Goal: Task Accomplishment & Management: Complete application form

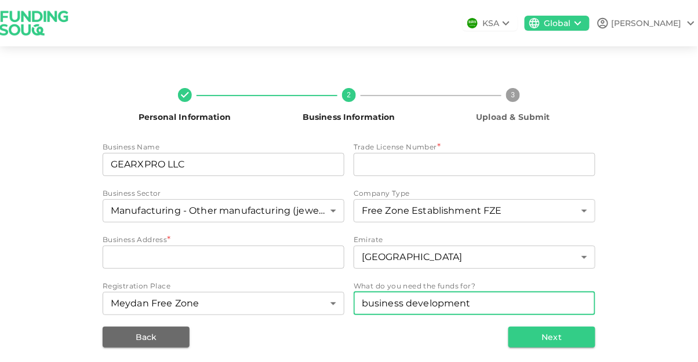
scroll to position [56, 0]
click at [113, 246] on input "businessAddress" at bounding box center [224, 257] width 242 height 23
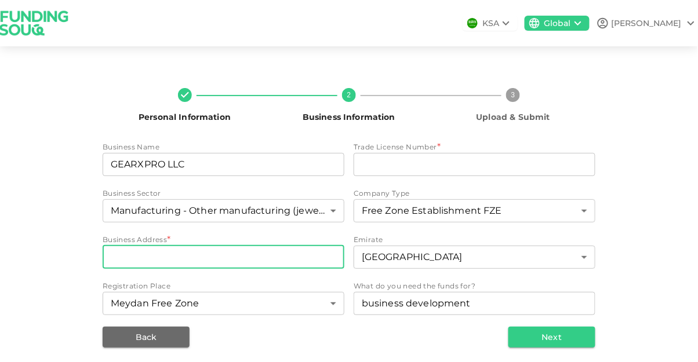
paste input "Meydan Grandstand, 6th floor, Meydan Road, Nad Al Sheba, Dubai, U.A.E."
click at [276, 246] on input "Meydan Grandstand, 6th floor, Meydan Road, Nad Al Sheba, Dubai, U.A.E." at bounding box center [224, 257] width 242 height 23
click at [238, 246] on input "Meydan Grandstand, 6th floor, Meydan Road, Nad Al Sheba, Dubai, U.A.E." at bounding box center [224, 257] width 242 height 23
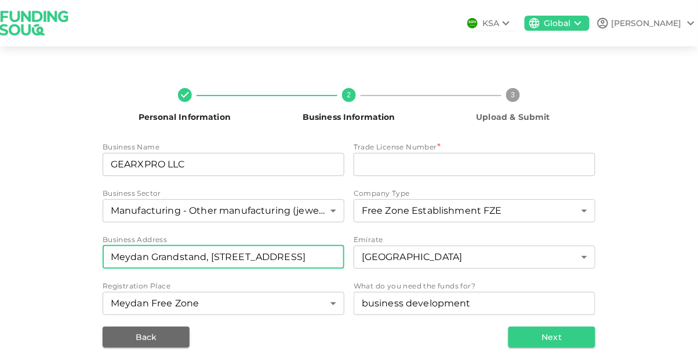
click at [122, 246] on input "Meydan Grandstand, 6th floor, Meydan Road, Nad Al Sheba, Dubai, U.A.E." at bounding box center [224, 257] width 242 height 23
click at [111, 246] on input "Meydan Grandstand, 6th floor, Meydan Road, Nad Al Sheba, Dubai, U.A.E." at bounding box center [224, 257] width 242 height 23
type input "Meydan Grandstand, 6th floor, Meydan Road, Nad Al Sheba, Dubai, U.A.E."
click at [437, 153] on input "tradeLicenseNumber" at bounding box center [475, 164] width 242 height 23
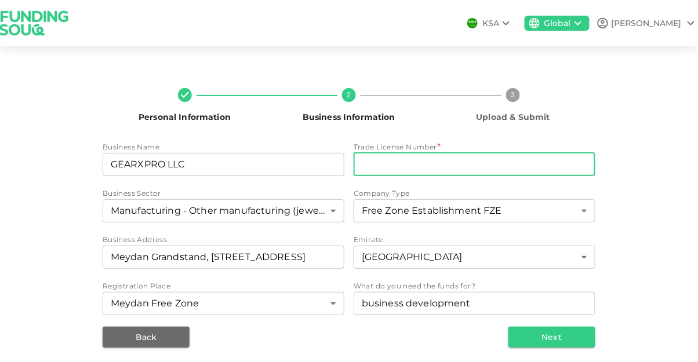
click at [404, 153] on input "tradeLicenseNumber" at bounding box center [475, 164] width 242 height 23
paste input "2311743.01"
type input "2311743.01"
click at [554, 327] on button "Next" at bounding box center [552, 337] width 87 height 21
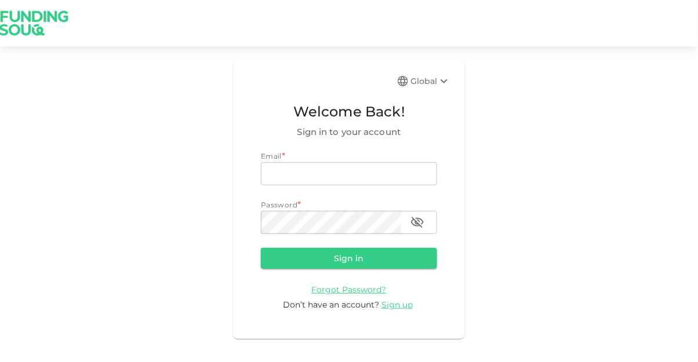
type input "Andrea.dileo@gearxpro-sports.com"
click at [261, 248] on button "Sign in" at bounding box center [349, 258] width 176 height 21
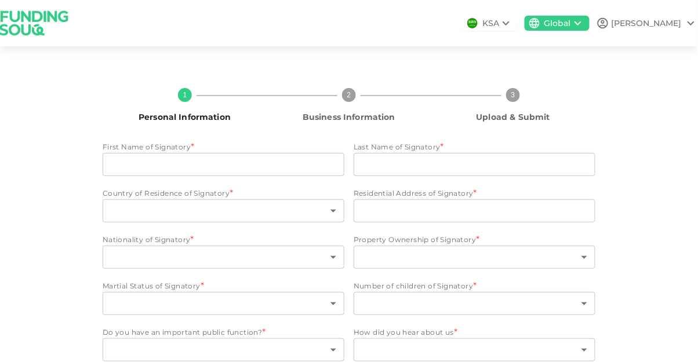
type input "[PERSON_NAME]"
type input "Di Leo"
type input "2"
type input "Dubai"
type input "94"
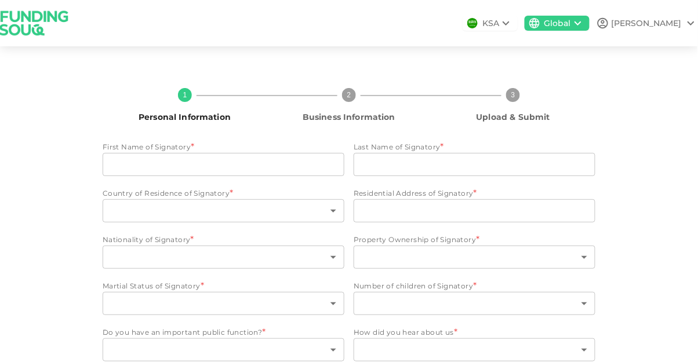
type input "3"
type input "2"
type input "1"
type input "11"
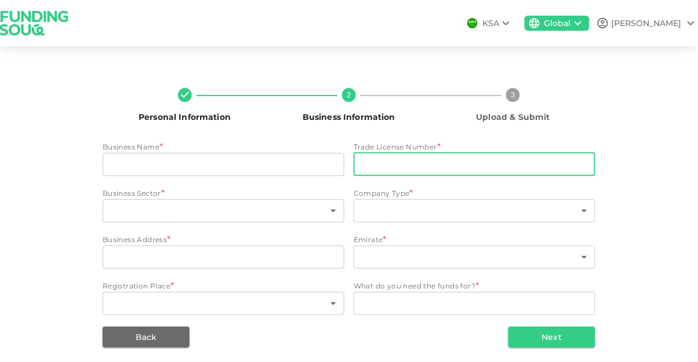
paste input "2311743.01"
type input "2311743.01"
click at [237, 161] on input "businessName" at bounding box center [224, 164] width 242 height 23
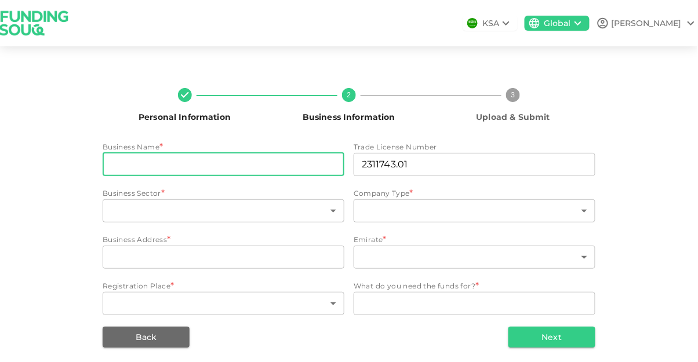
click at [53, 352] on div "Personal Information 2 Business Information 3 Upload & Submit Business Name * b…" at bounding box center [349, 213] width 698 height 306
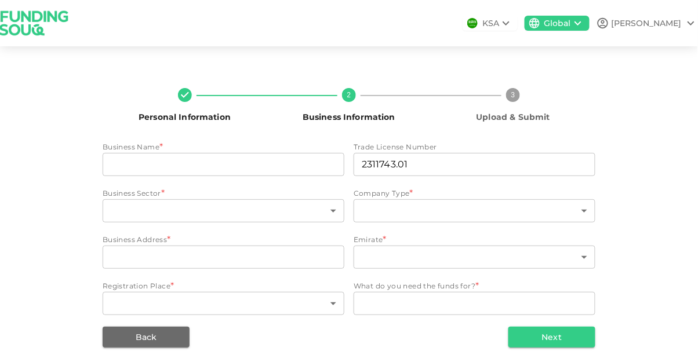
click at [167, 166] on input "businessName" at bounding box center [224, 164] width 242 height 23
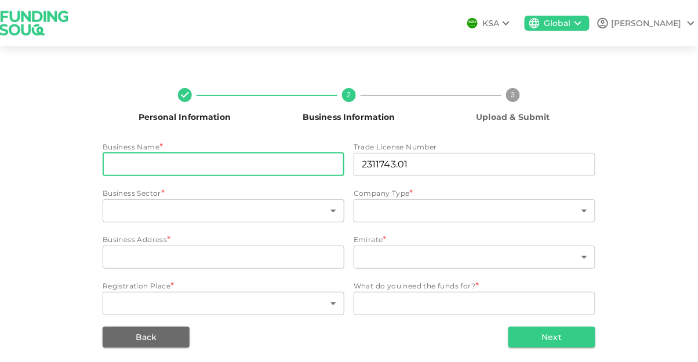
type input "GEARXPRO LLC"
click at [168, 205] on body "KSA Global Andrea Personal Information 2 Business Information 3 Upload & Submit…" at bounding box center [349, 181] width 698 height 362
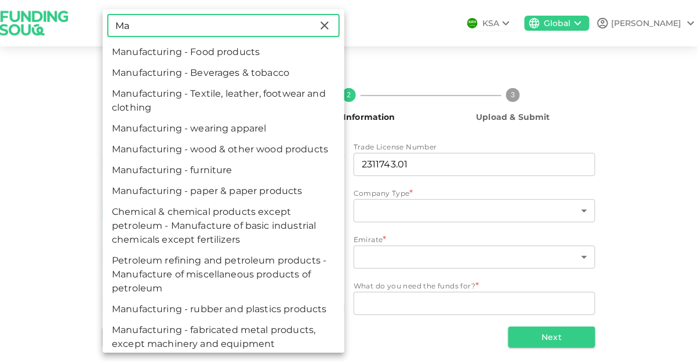
type input "M"
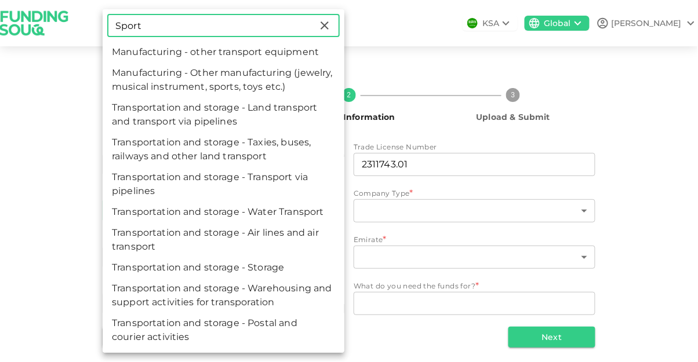
type input "Sport"
click at [133, 77] on li "Manufacturing - Other manufacturing (jewelry, musical instrument, sports, toys …" at bounding box center [224, 80] width 242 height 35
type input "40"
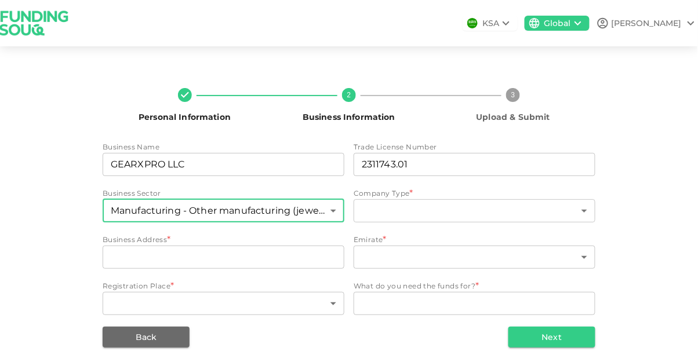
click at [126, 306] on body "KSA Global Andrea Personal Information 2 Business Information 3 Upload & Submit…" at bounding box center [349, 181] width 698 height 362
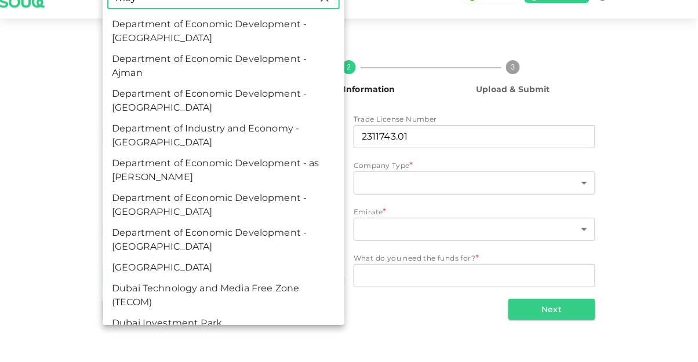
scroll to position [55, 0]
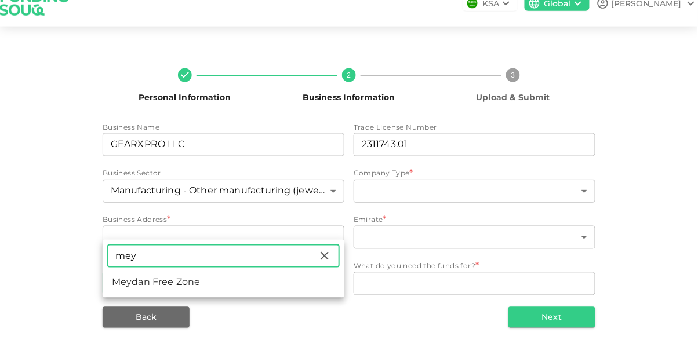
type input "mey"
click at [129, 311] on li "Meydan Free Zone" at bounding box center [224, 302] width 242 height 21
type input "82"
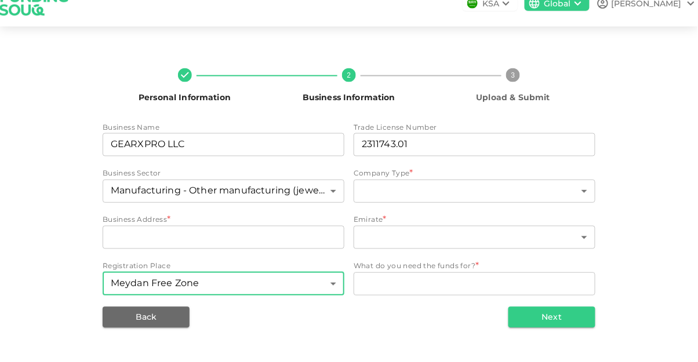
scroll to position [56, 0]
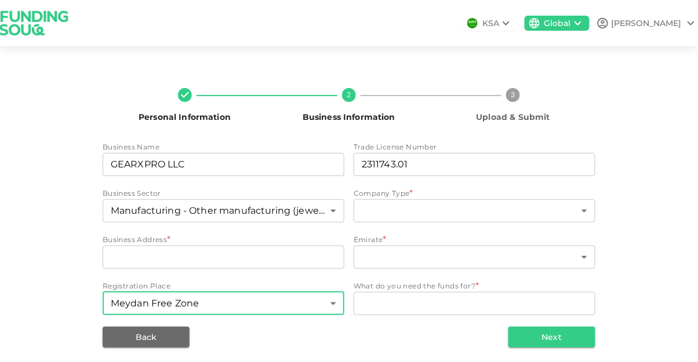
click at [455, 327] on div "Back Next" at bounding box center [349, 337] width 493 height 21
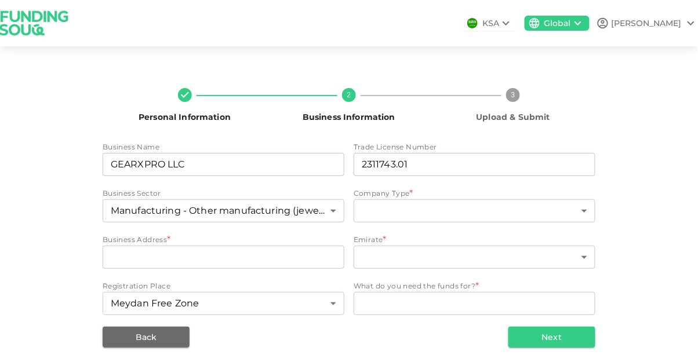
click at [443, 297] on textarea "WhatDoYouNeedFundsFor" at bounding box center [475, 303] width 226 height 13
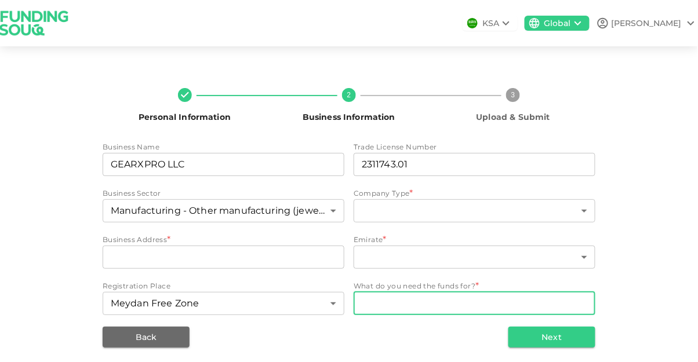
click at [429, 297] on textarea "WhatDoYouNeedFundsFor" at bounding box center [475, 303] width 226 height 13
click at [416, 297] on textarea "WhatDoYouNeedFundsFor" at bounding box center [475, 303] width 226 height 13
type textarea "business development"
click at [483, 200] on body "KSA Global Andrea Personal Information 2 Business Information 3 Upload & Submit…" at bounding box center [349, 181] width 698 height 362
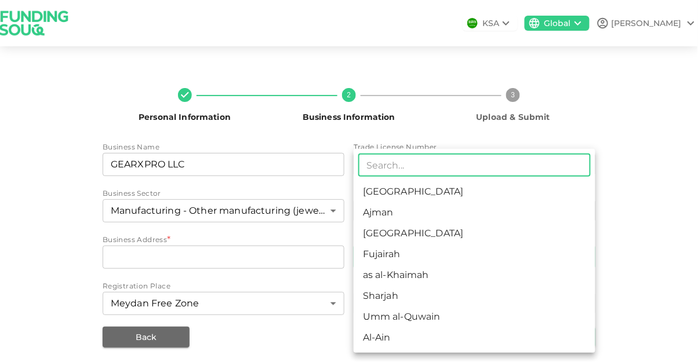
click at [409, 236] on li "Dubai" at bounding box center [475, 233] width 242 height 21
type input "3"
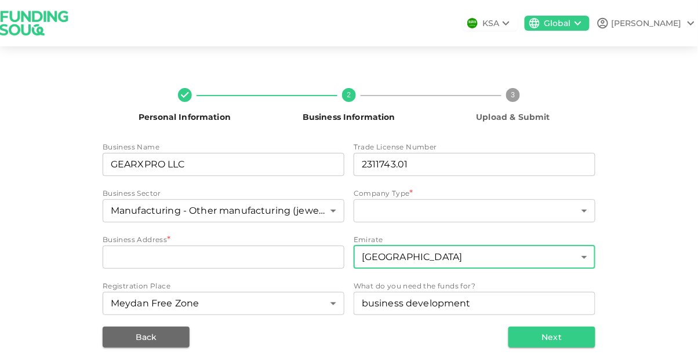
click at [457, 166] on body "KSA Global Andrea Personal Information 2 Business Information 3 Upload & Submit…" at bounding box center [349, 181] width 698 height 362
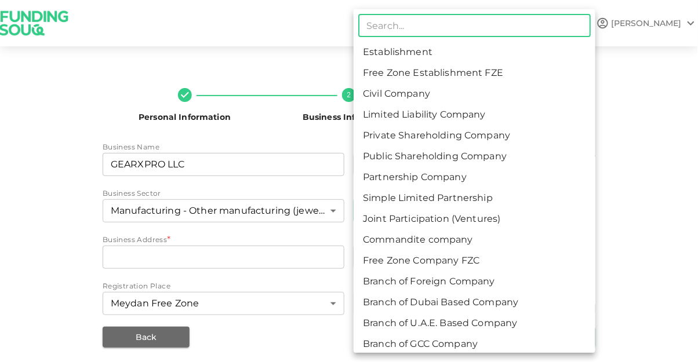
click at [460, 77] on li "Free Zone Establishment FZE" at bounding box center [475, 73] width 242 height 21
type input "2"
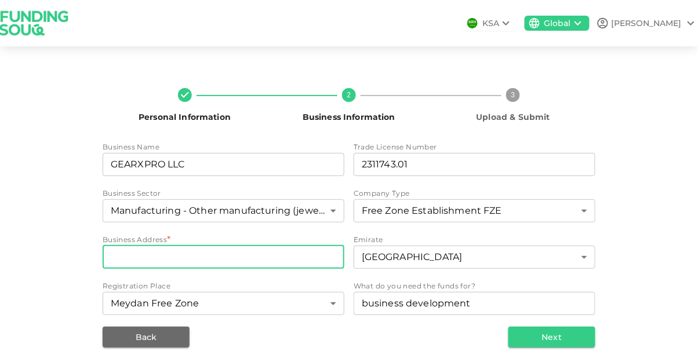
paste input "Meydan Grandstand, 6th floor, Meydan Road, Nad Al Sheba, Dubai, U.A.E."
type input "Meydan Grandstand, 6th floor, Meydan Road, Nad Al Sheba, Dubai, U.A.E."
click at [572, 327] on button "Next" at bounding box center [552, 337] width 87 height 21
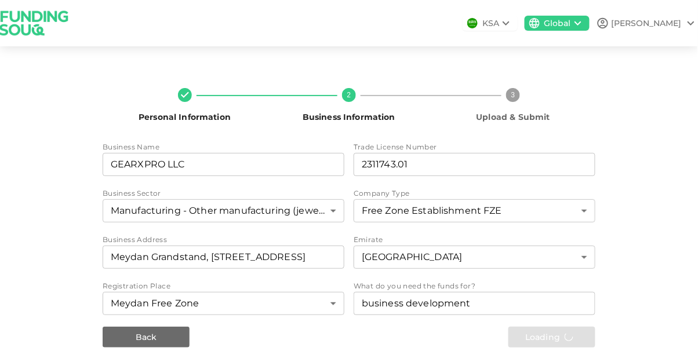
scroll to position [0, 0]
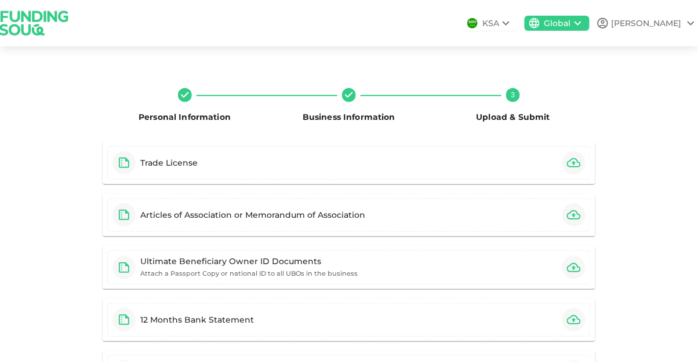
click at [176, 159] on div "Trade License" at bounding box center [168, 163] width 57 height 12
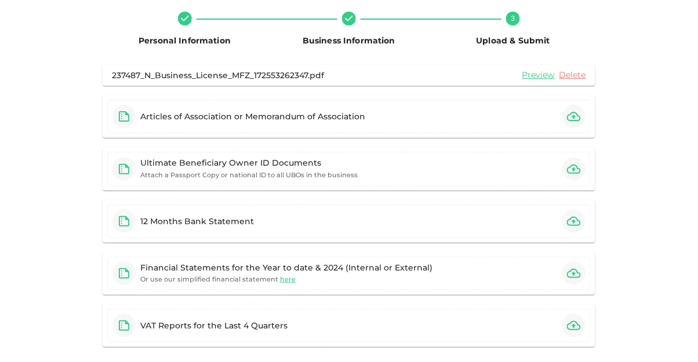
scroll to position [77, 0]
click at [163, 226] on div "12 Months Bank Statement" at bounding box center [197, 221] width 114 height 12
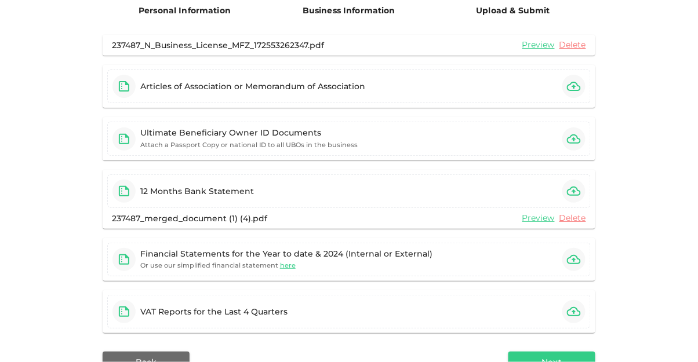
scroll to position [107, 0]
click at [175, 262] on small "Or use our simplified financial statement here" at bounding box center [217, 266] width 155 height 12
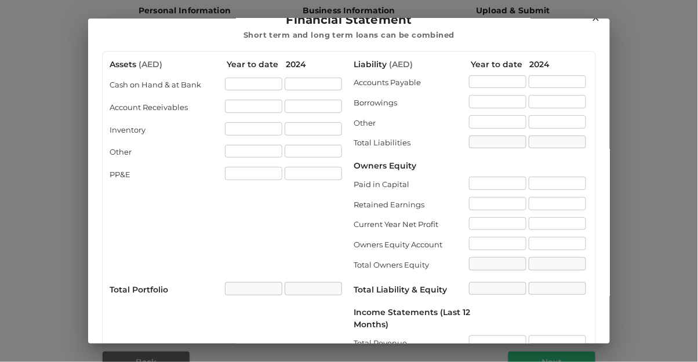
scroll to position [0, 0]
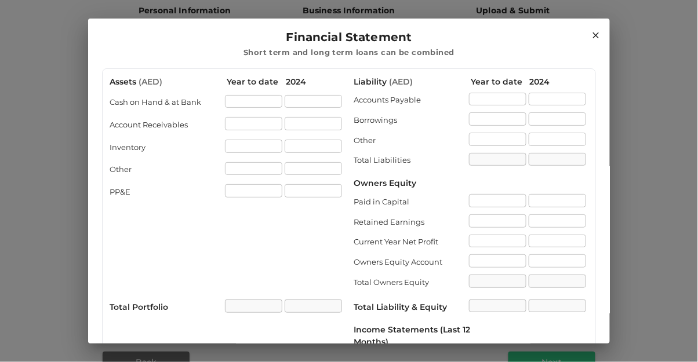
click at [596, 40] on icon at bounding box center [596, 35] width 10 height 10
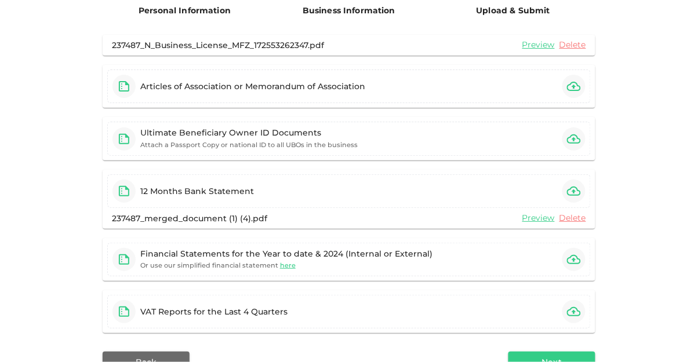
click at [285, 264] on span "here" at bounding box center [288, 266] width 16 height 8
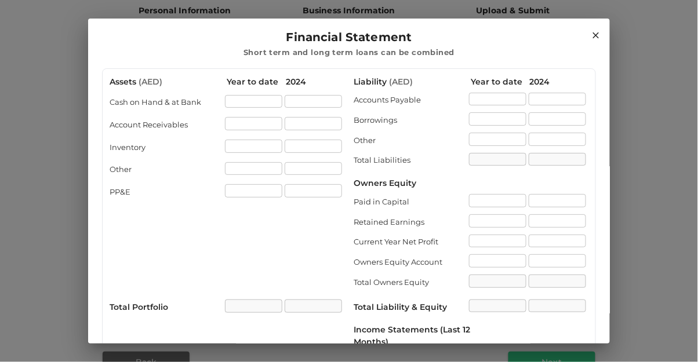
click at [596, 24] on h2 "Financial Statement Short term and long term loans can be combined" at bounding box center [349, 44] width 522 height 50
click at [597, 31] on icon at bounding box center [596, 35] width 10 height 10
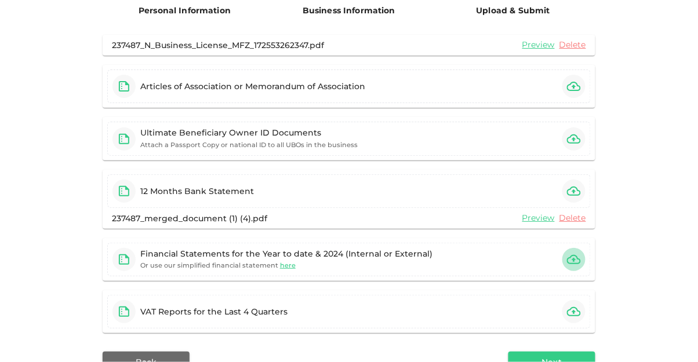
click at [571, 260] on icon "button" at bounding box center [574, 260] width 14 height 14
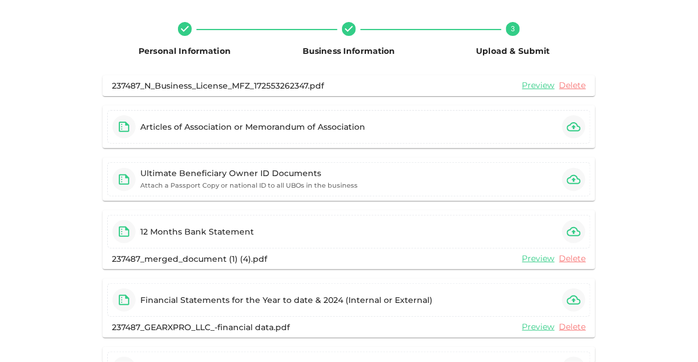
scroll to position [65, 0]
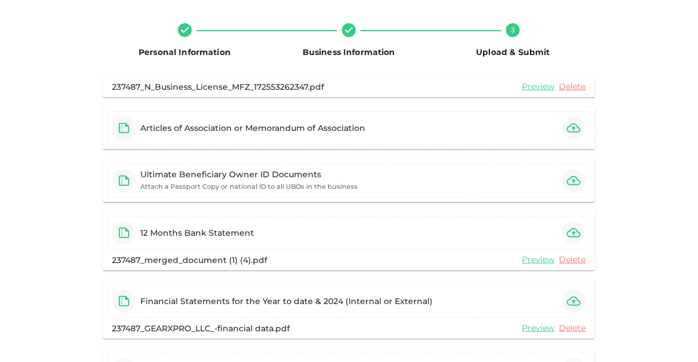
click at [575, 126] on icon "button" at bounding box center [574, 128] width 14 height 14
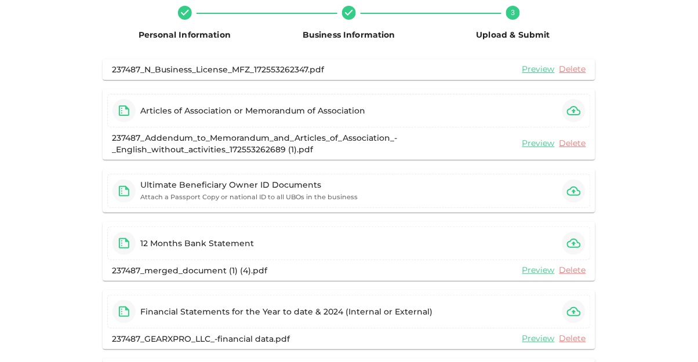
scroll to position [170, 0]
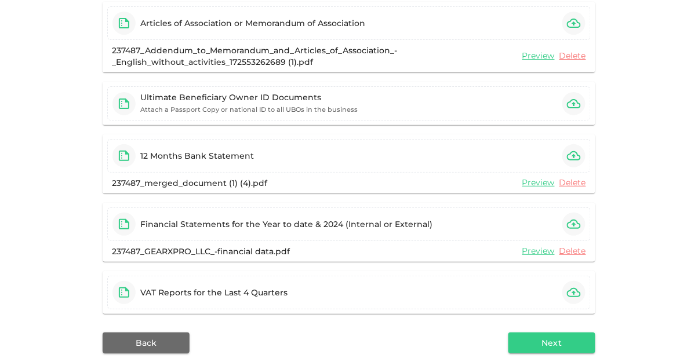
click at [535, 352] on button "Next" at bounding box center [552, 343] width 87 height 21
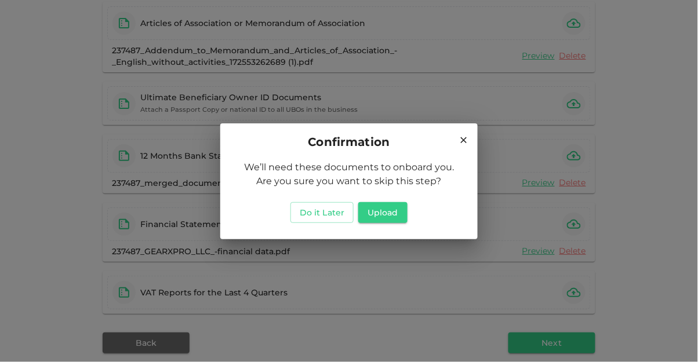
click at [380, 208] on button "Upload" at bounding box center [382, 212] width 49 height 21
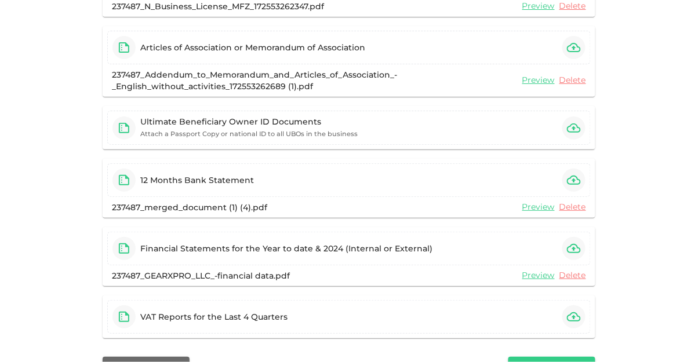
scroll to position [146, 0]
click at [174, 131] on small "Attach a Passport Copy or national ID to all UBOs in the business" at bounding box center [248, 134] width 217 height 8
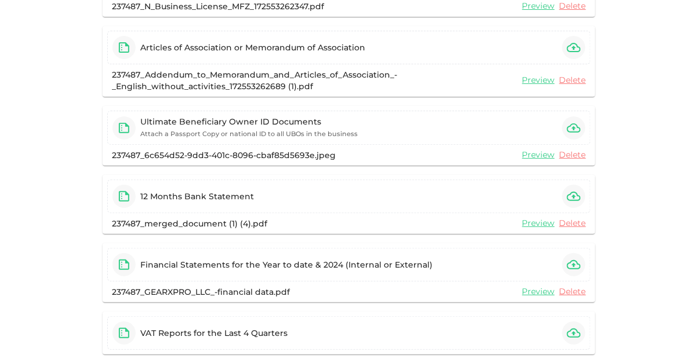
click at [571, 124] on icon "button" at bounding box center [574, 128] width 14 height 9
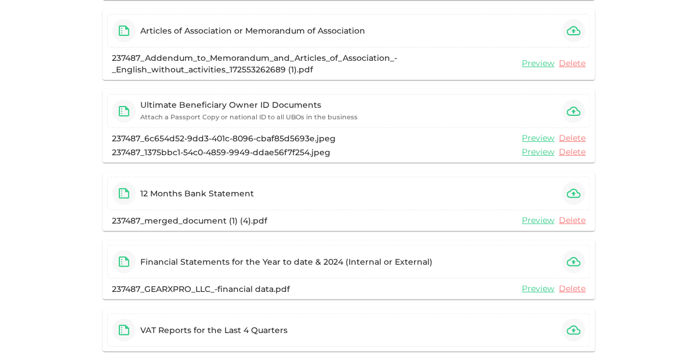
scroll to position [200, 0]
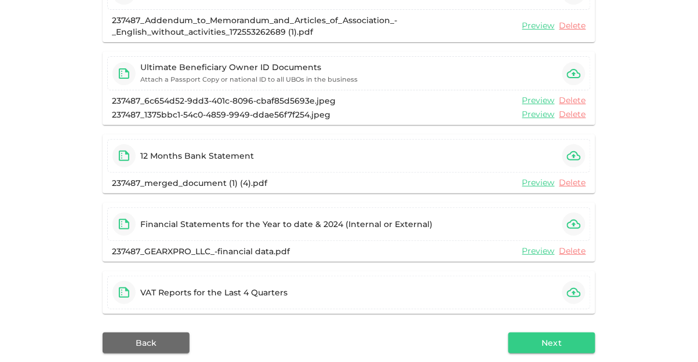
click at [549, 347] on button "Next" at bounding box center [552, 343] width 87 height 21
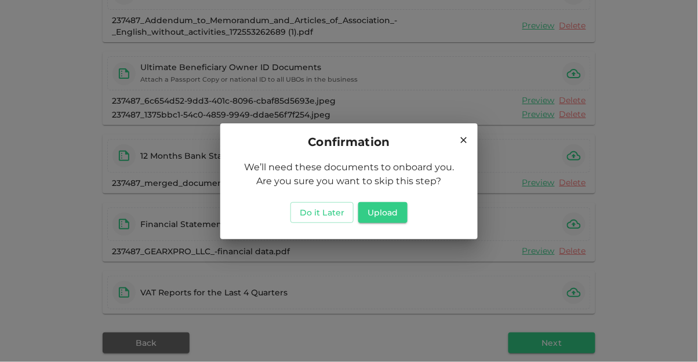
click at [308, 223] on button "Do it Later" at bounding box center [322, 212] width 63 height 21
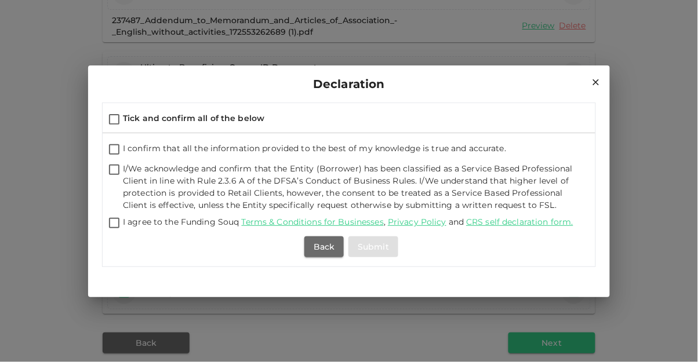
click at [118, 128] on input "Tick and confirm all of the below" at bounding box center [114, 121] width 17 height 16
checkbox input "true"
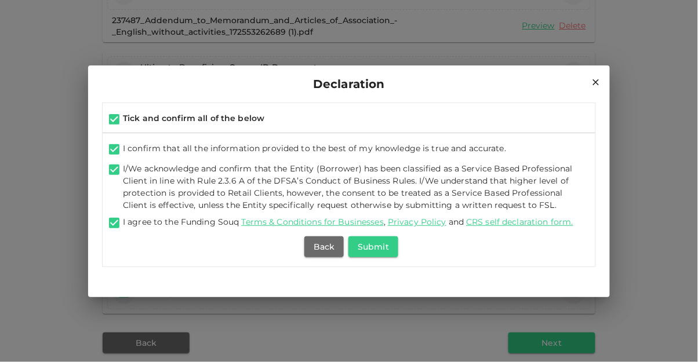
click at [372, 258] on button "Submit" at bounding box center [374, 247] width 50 height 21
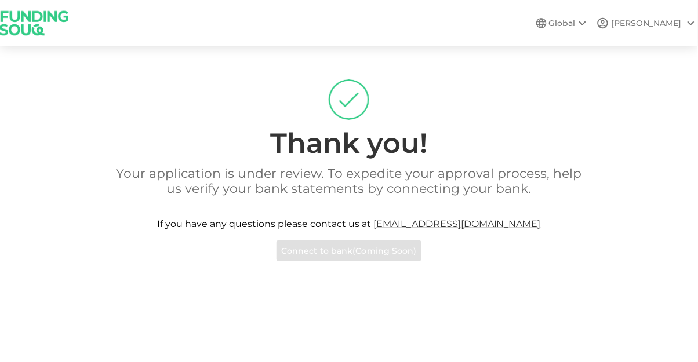
click at [19, 28] on img at bounding box center [34, 23] width 87 height 46
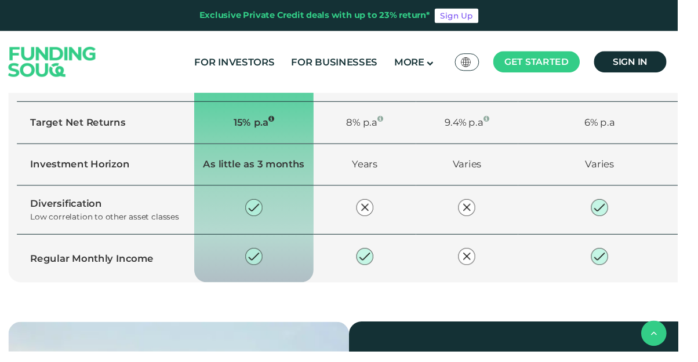
scroll to position [900, 0]
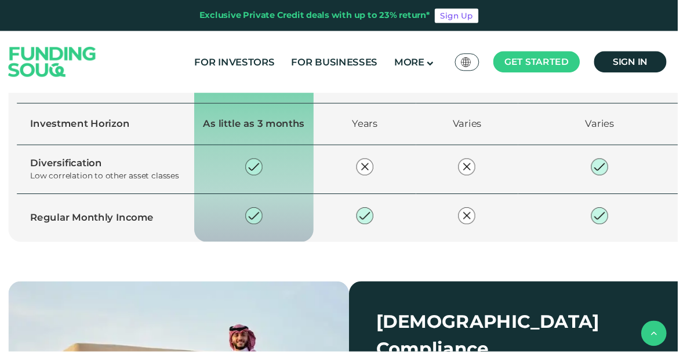
click at [66, 34] on span "Explore our opportunities" at bounding box center [111, 28] width 123 height 11
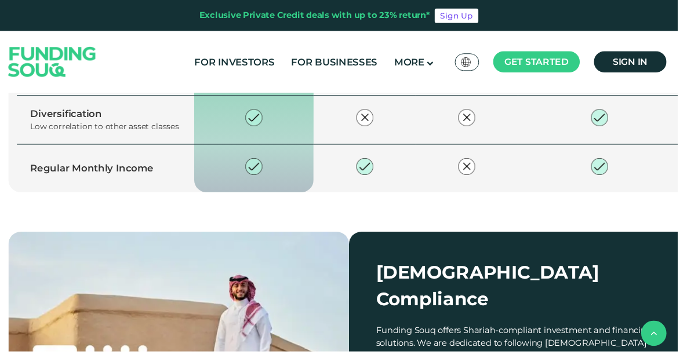
scroll to position [984, 0]
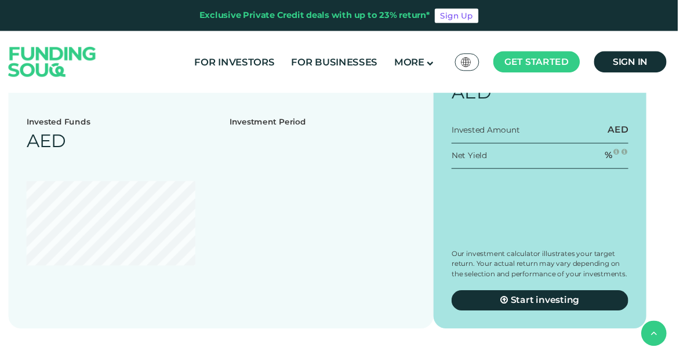
scroll to position [1356, 0]
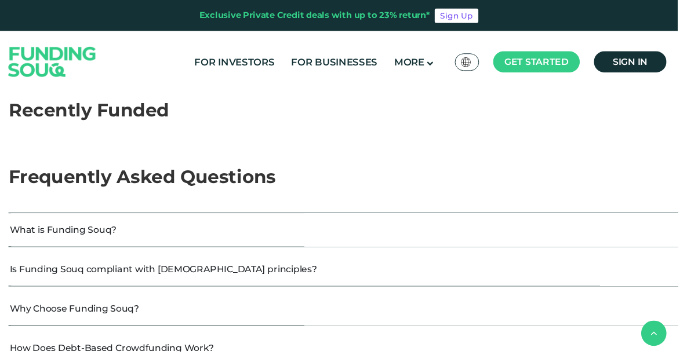
scroll to position [1662, 0]
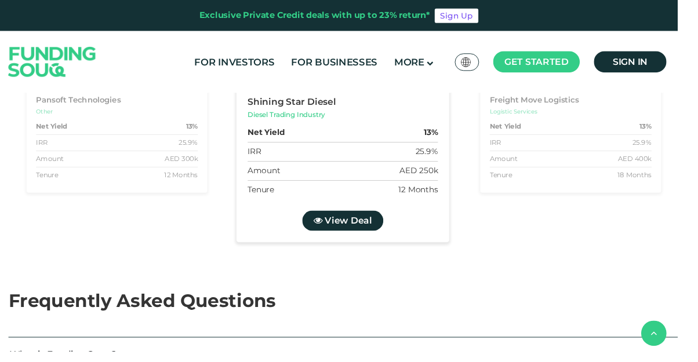
type tc-range-slider "4"
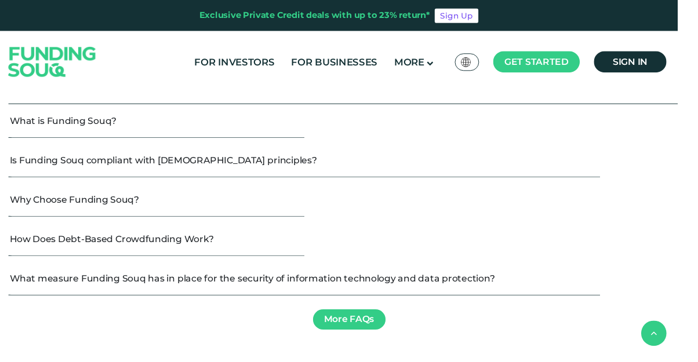
scroll to position [2073, 0]
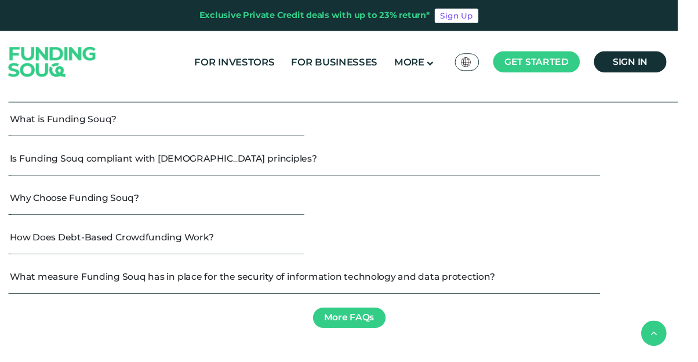
type tc-range-slider "500000"
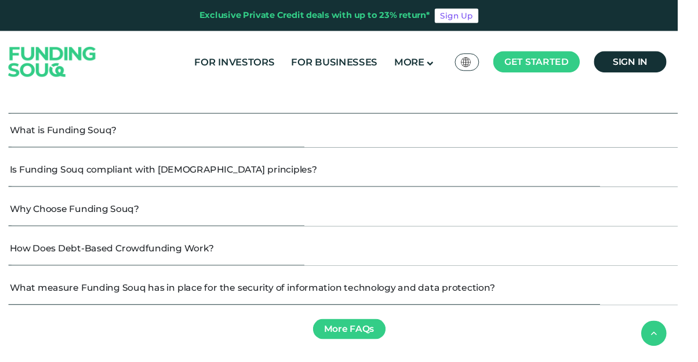
scroll to position [2061, 0]
type tc-range-slider "1"
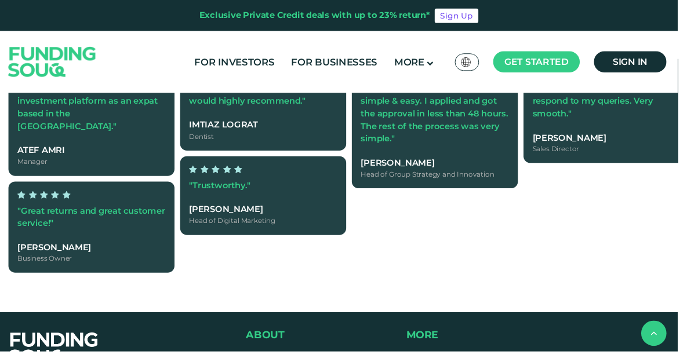
scroll to position [2442, 0]
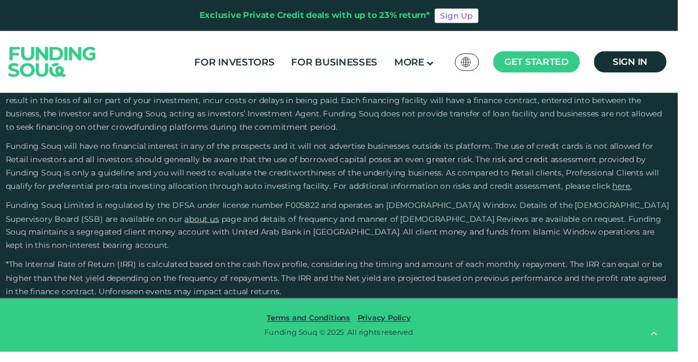
type tc-range-slider "4"
radio input "true"
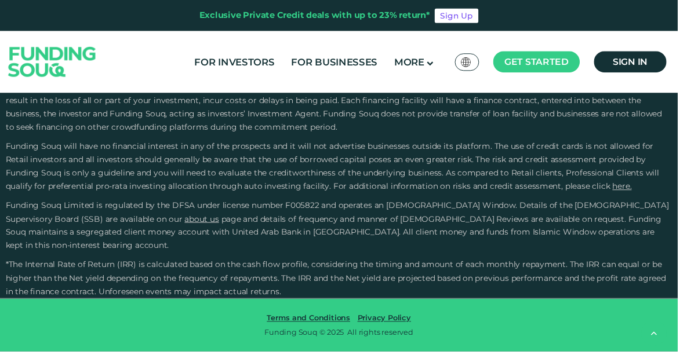
scroll to position [1946, 0]
type tc-range-slider "1"
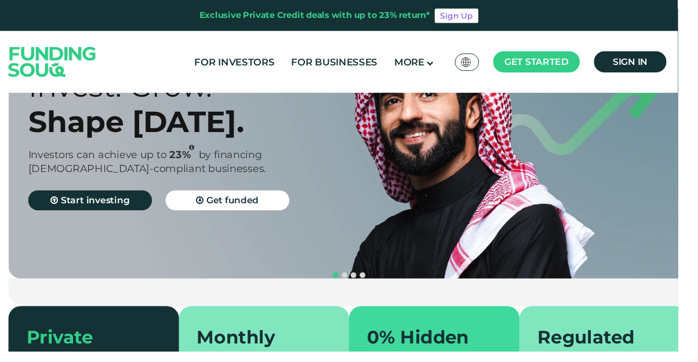
scroll to position [0, 0]
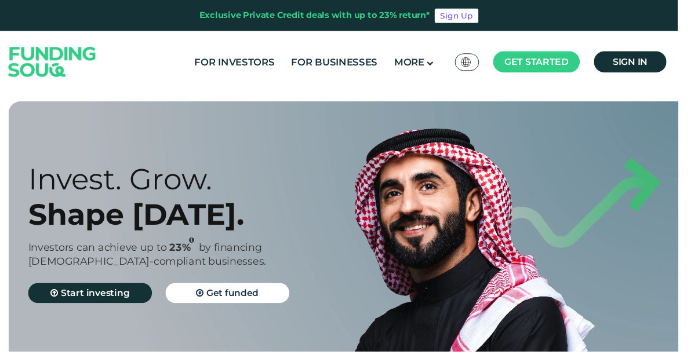
click at [343, 56] on link "For Businesses" at bounding box center [345, 64] width 95 height 19
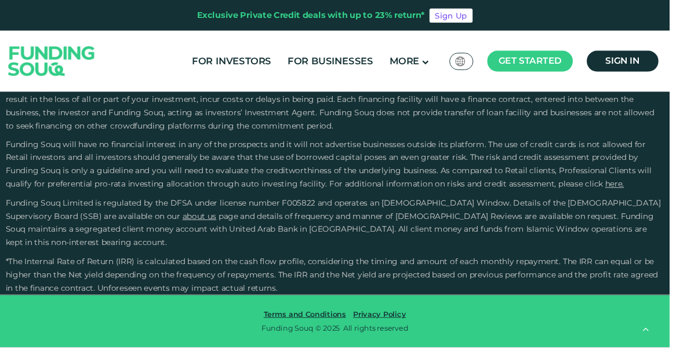
scroll to position [2492, 0]
